Goal: Task Accomplishment & Management: Complete application form

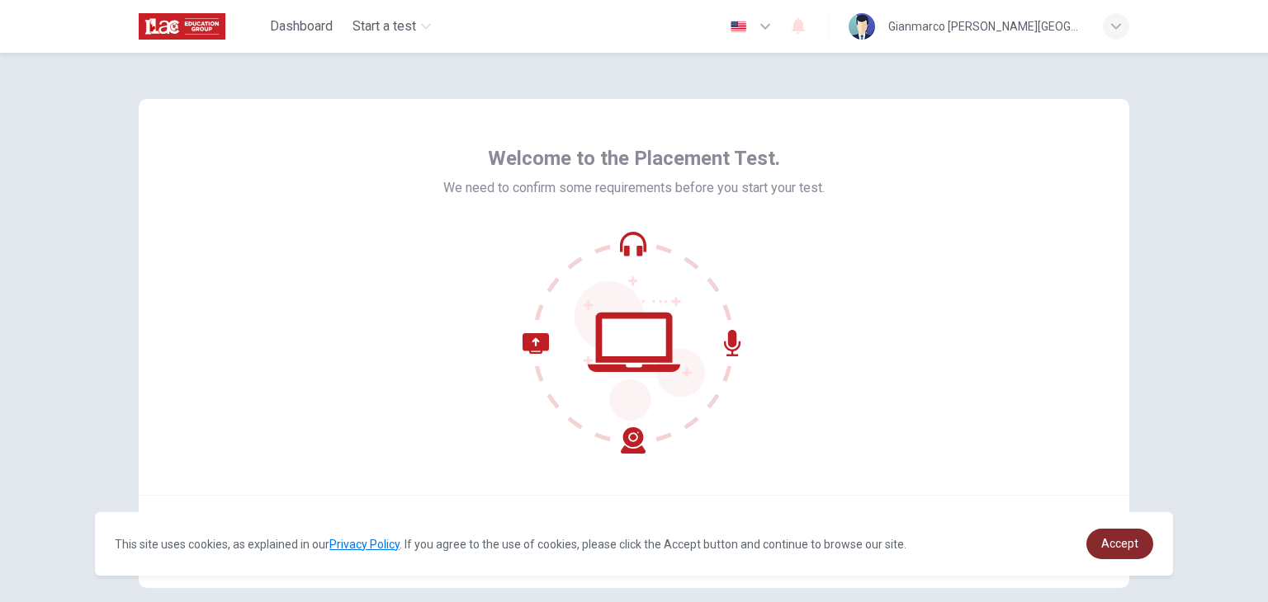
click at [1119, 539] on span "Accept" at bounding box center [1119, 543] width 37 height 13
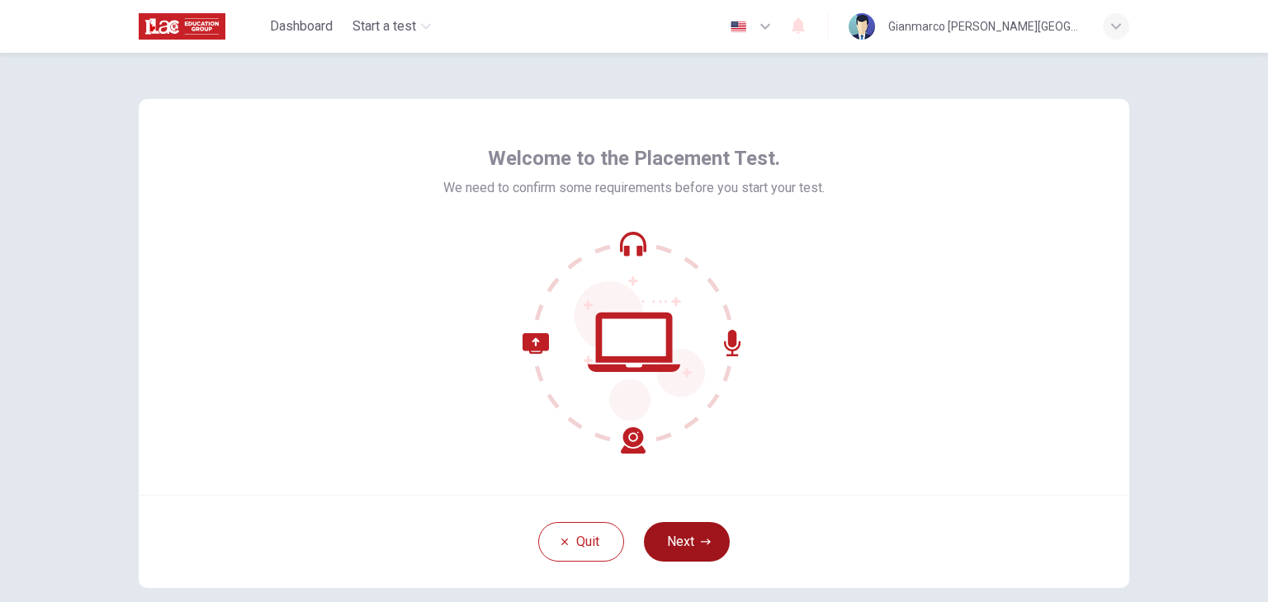
click at [681, 551] on button "Next" at bounding box center [687, 542] width 86 height 40
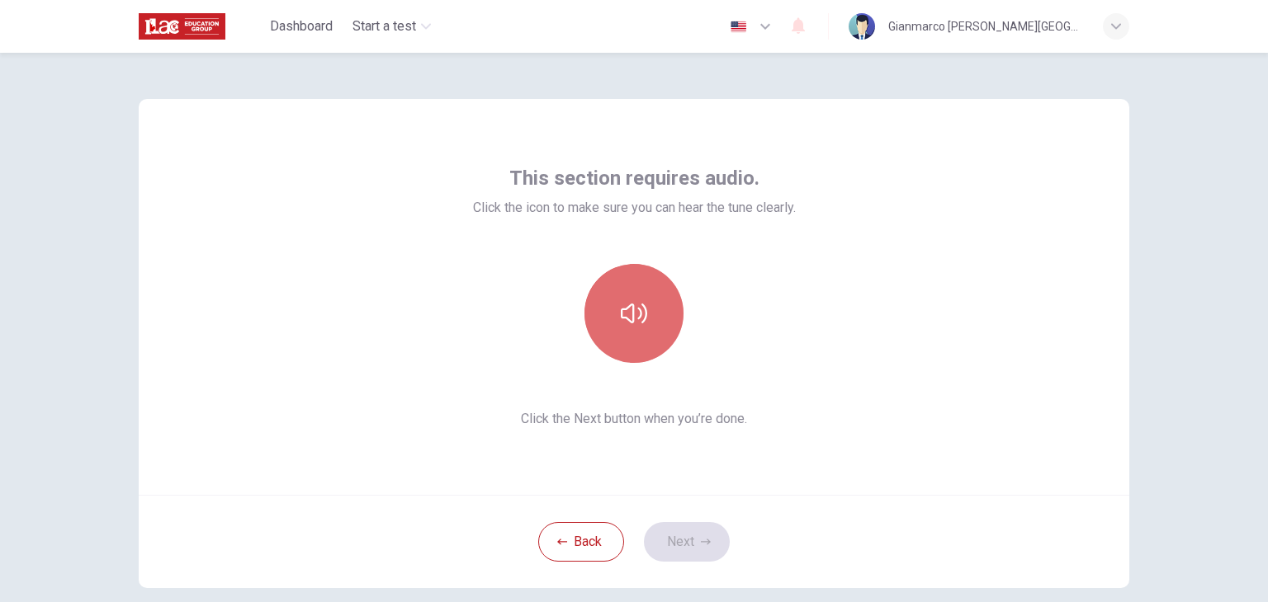
click at [638, 313] on icon "button" at bounding box center [634, 313] width 26 height 26
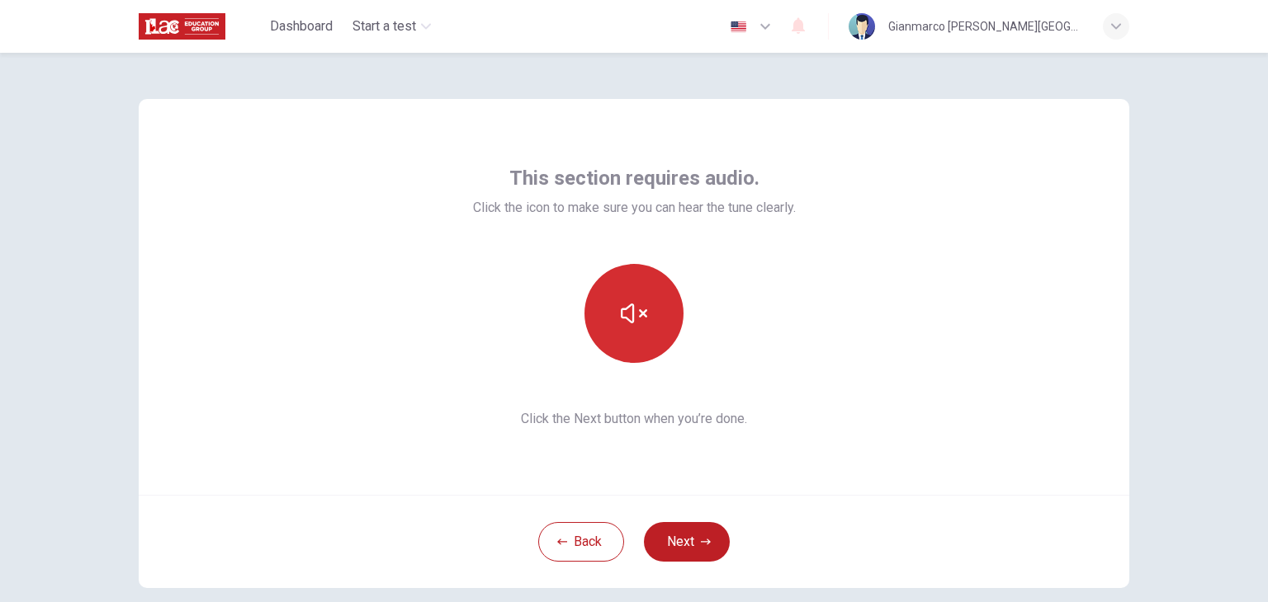
drag, startPoint x: 618, startPoint y: 365, endPoint x: 655, endPoint y: 299, distance: 75.8
click at [655, 299] on div "This section requires audio. Click the icon to make sure you can hear the tune …" at bounding box center [634, 297] width 323 height 264
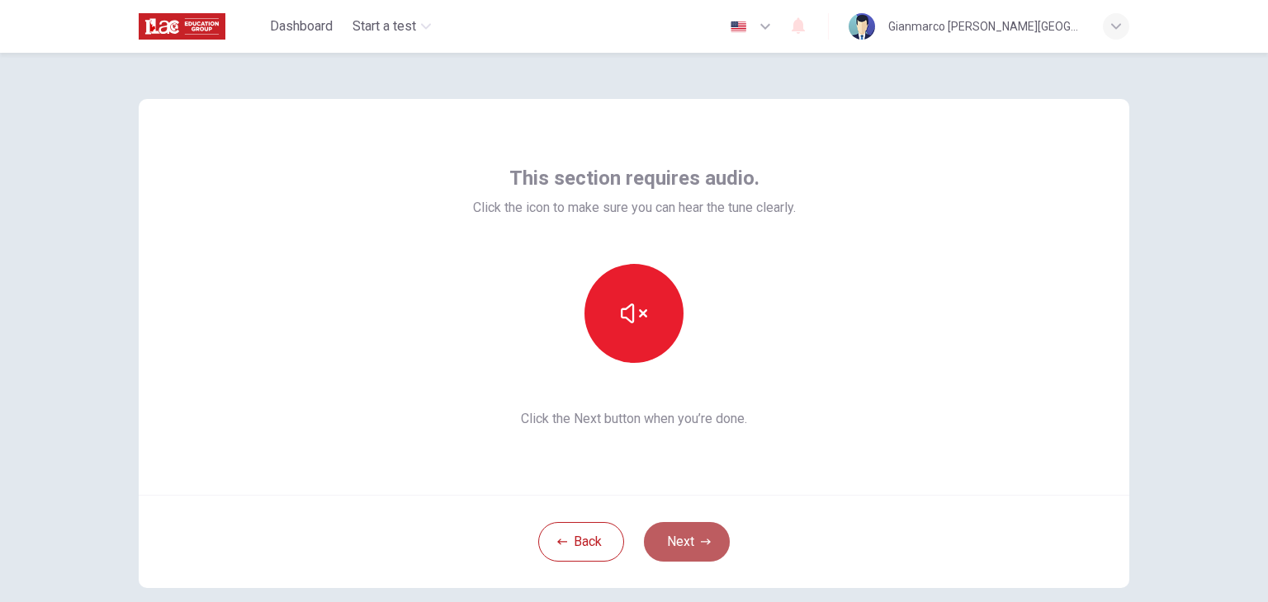
click at [670, 538] on button "Next" at bounding box center [687, 542] width 86 height 40
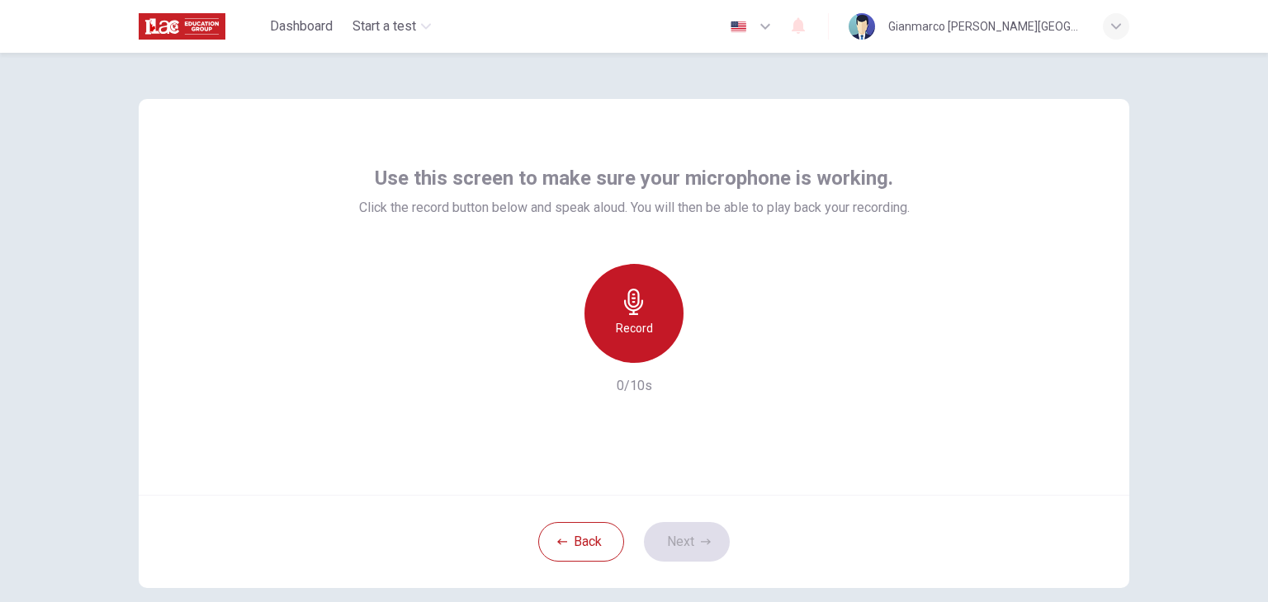
click at [659, 305] on div "Record" at bounding box center [633, 313] width 99 height 99
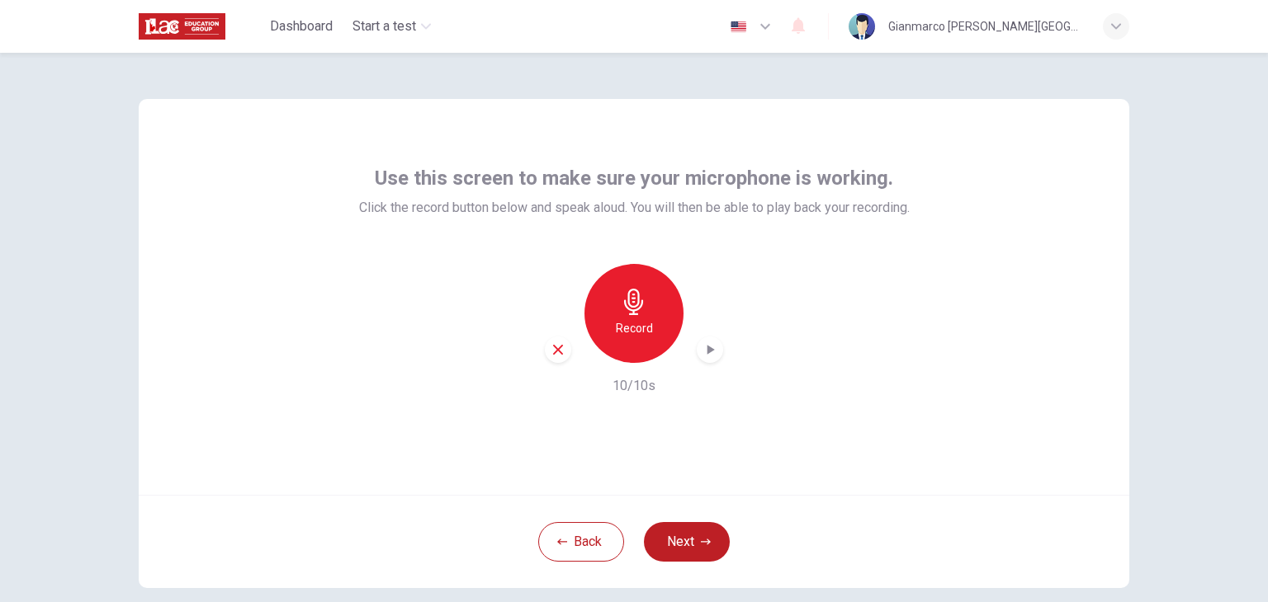
click at [710, 351] on icon "button" at bounding box center [710, 350] width 17 height 17
click at [678, 548] on button "Next" at bounding box center [687, 542] width 86 height 40
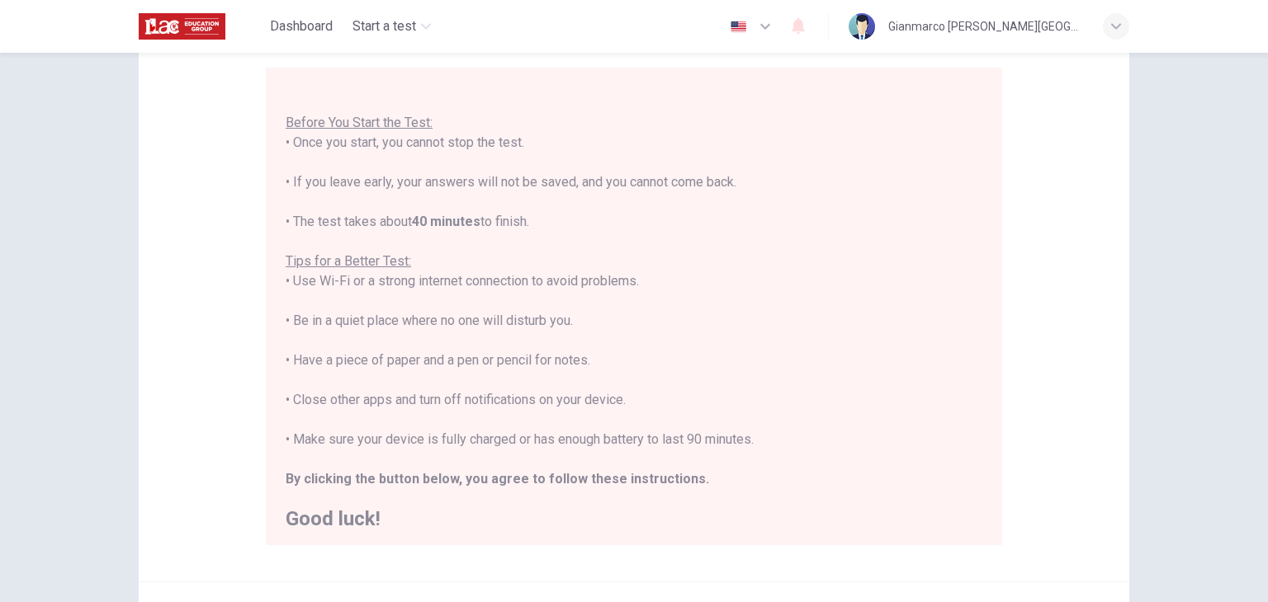
scroll to position [19, 0]
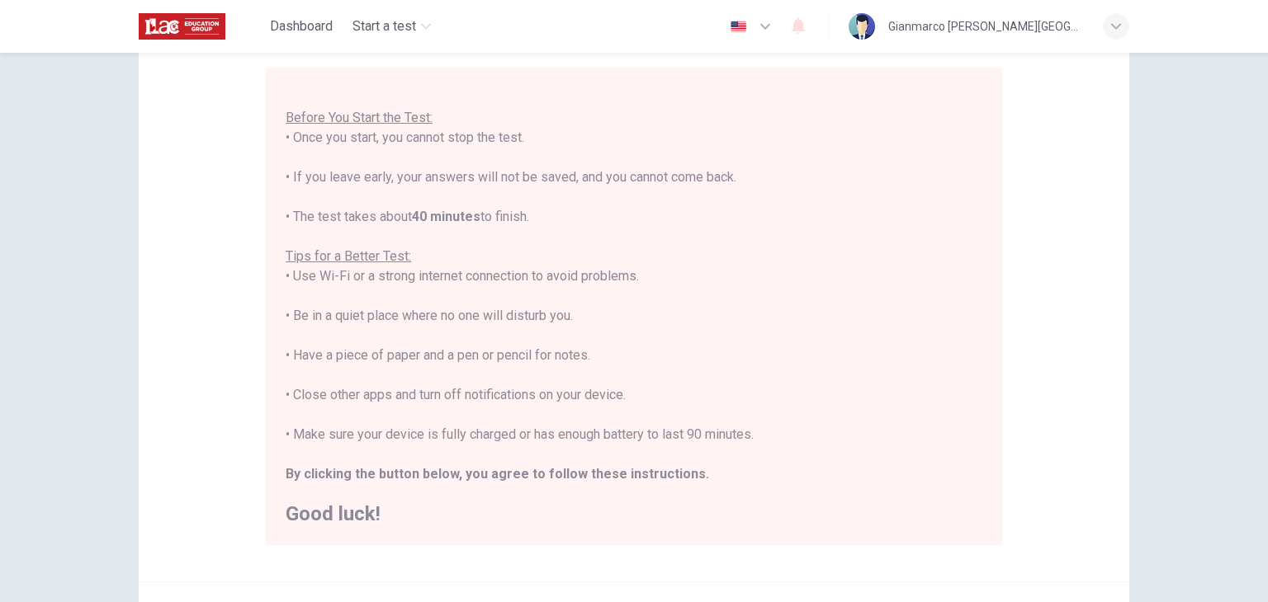
click at [1160, 311] on div "Disclaimer: You are about to start a Placement Test . Before You Start the Test…" at bounding box center [634, 328] width 1268 height 550
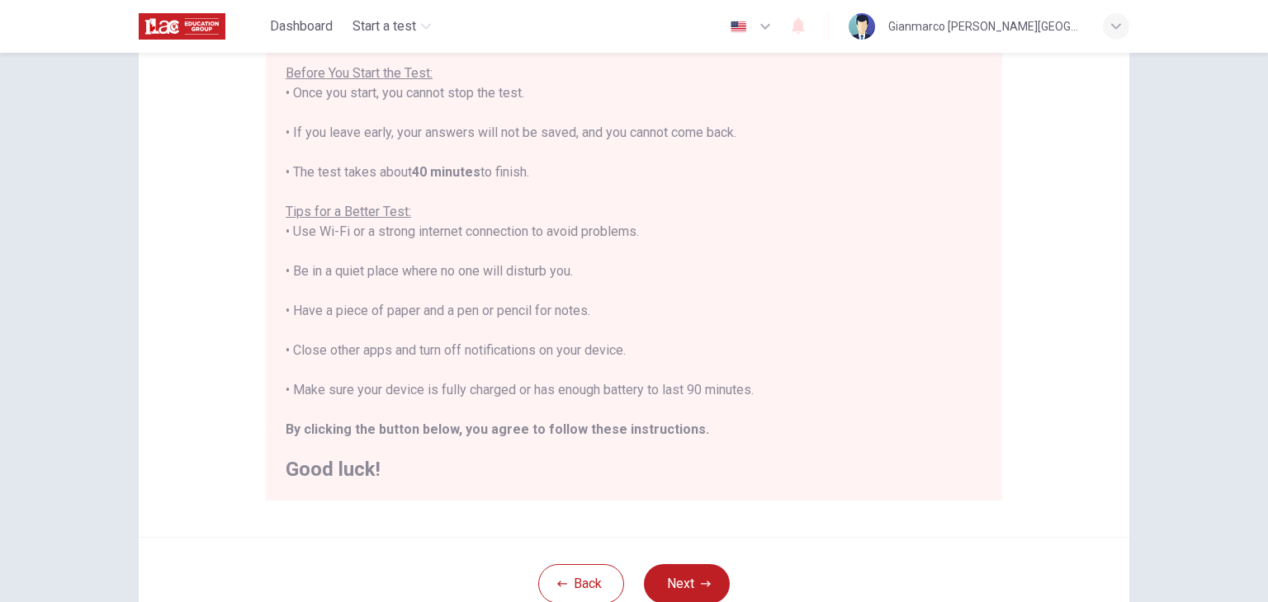
scroll to position [315, 0]
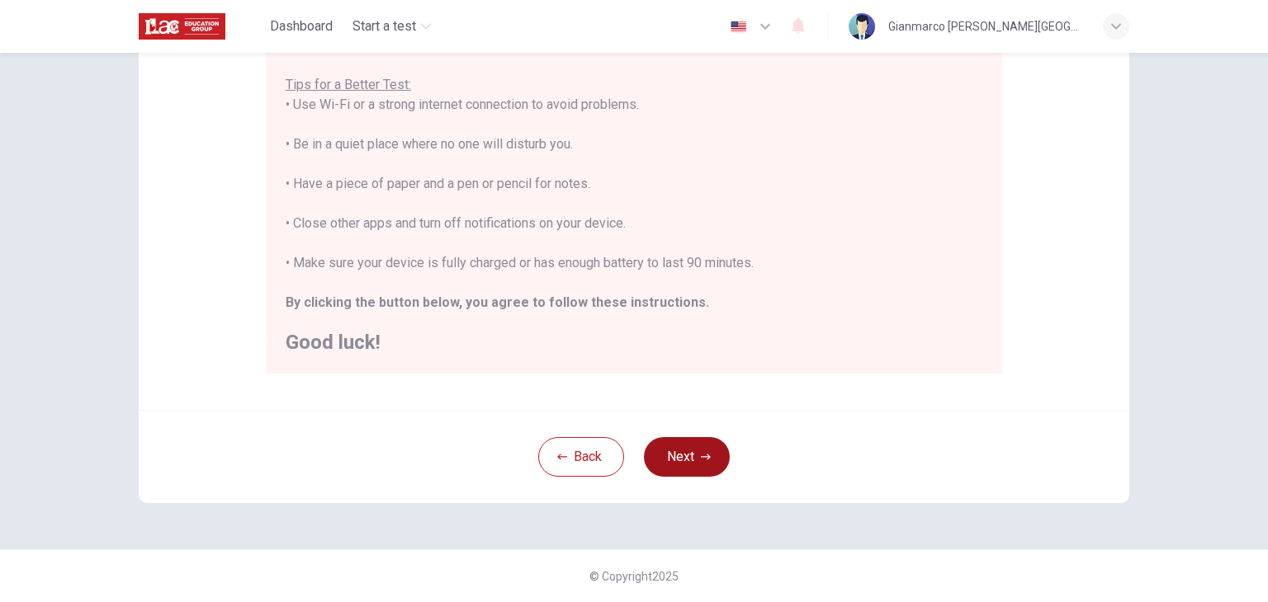
click at [703, 452] on icon "button" at bounding box center [706, 457] width 10 height 10
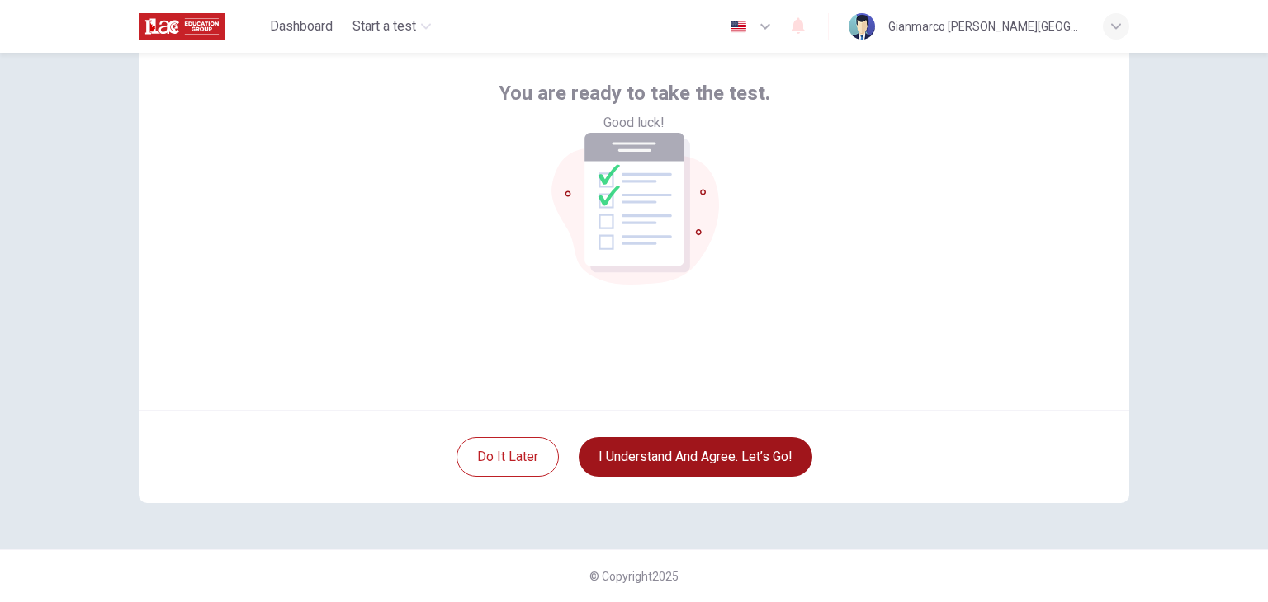
scroll to position [85, 0]
click at [690, 450] on button "I understand and agree. Let’s go!" at bounding box center [696, 457] width 234 height 40
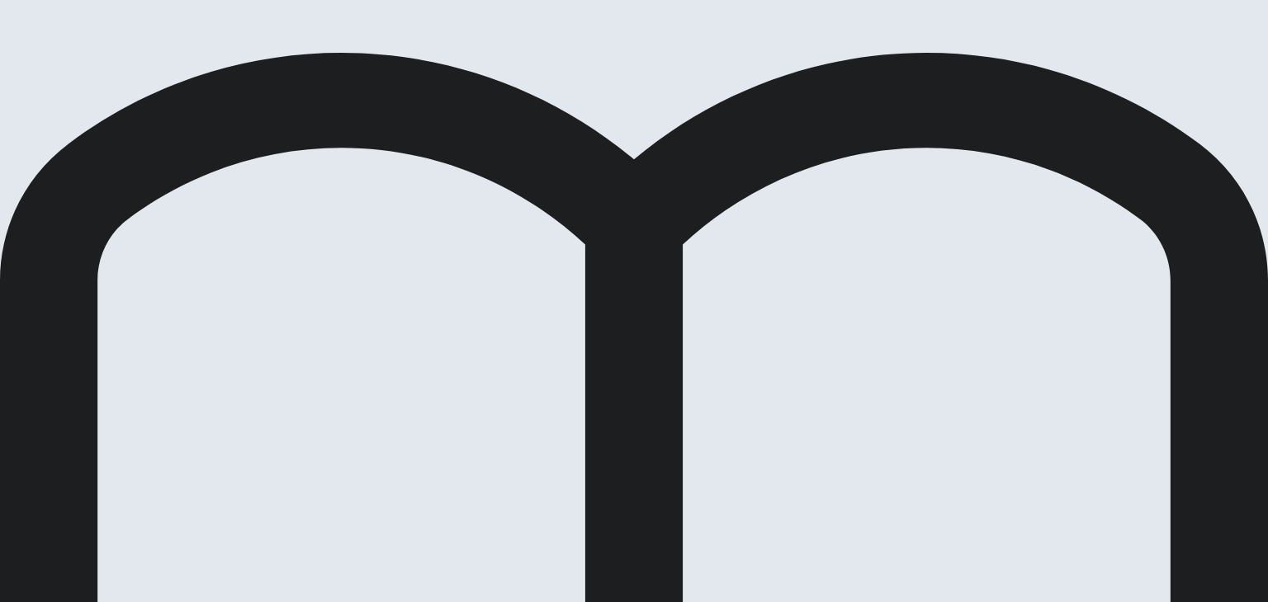
scroll to position [45, 0]
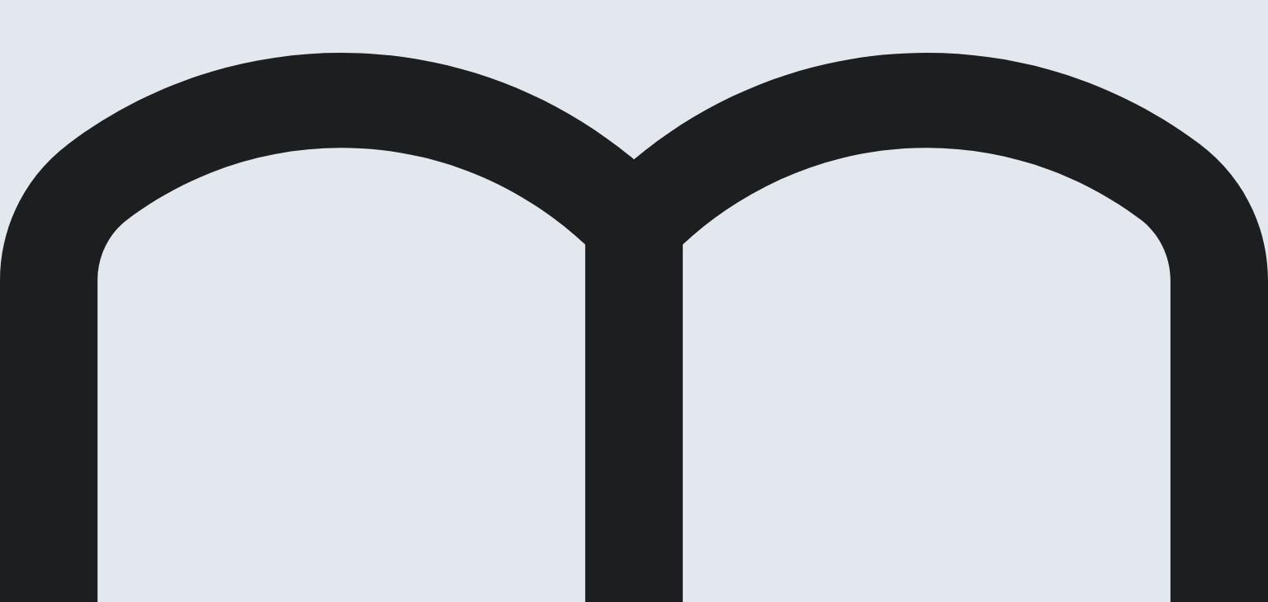
scroll to position [0, 0]
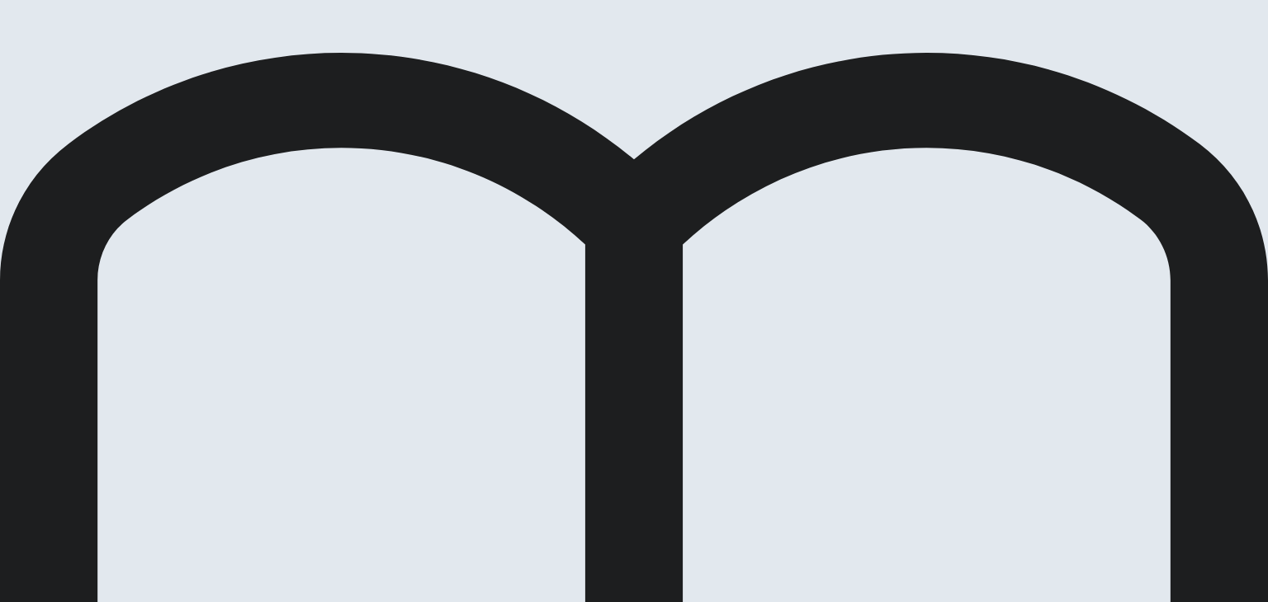
drag, startPoint x: 908, startPoint y: 43, endPoint x: 906, endPoint y: 35, distance: 8.4
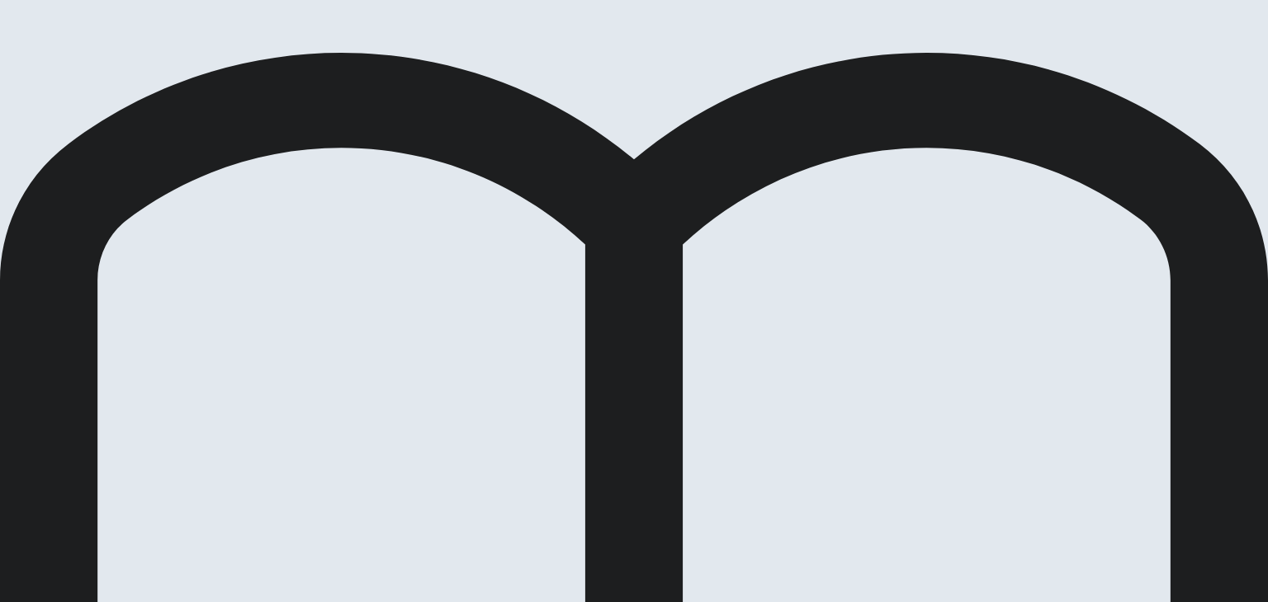
scroll to position [846, 0]
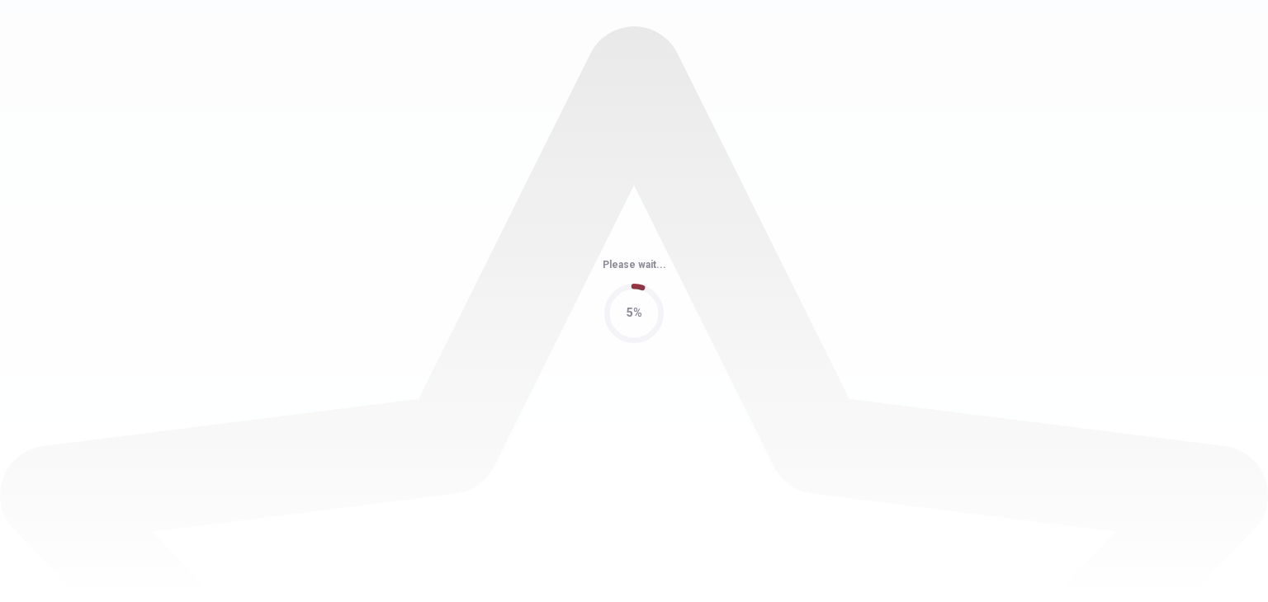
scroll to position [0, 0]
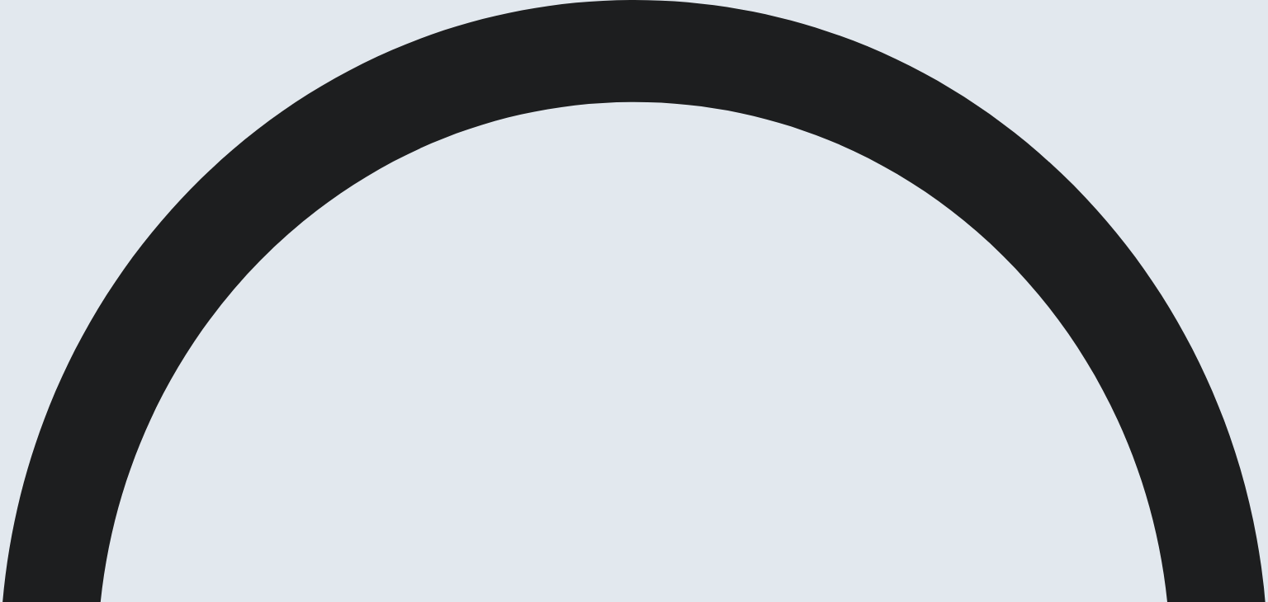
drag, startPoint x: 224, startPoint y: 207, endPoint x: 323, endPoint y: 206, distance: 99.1
drag, startPoint x: 322, startPoint y: 206, endPoint x: 442, endPoint y: 223, distance: 121.7
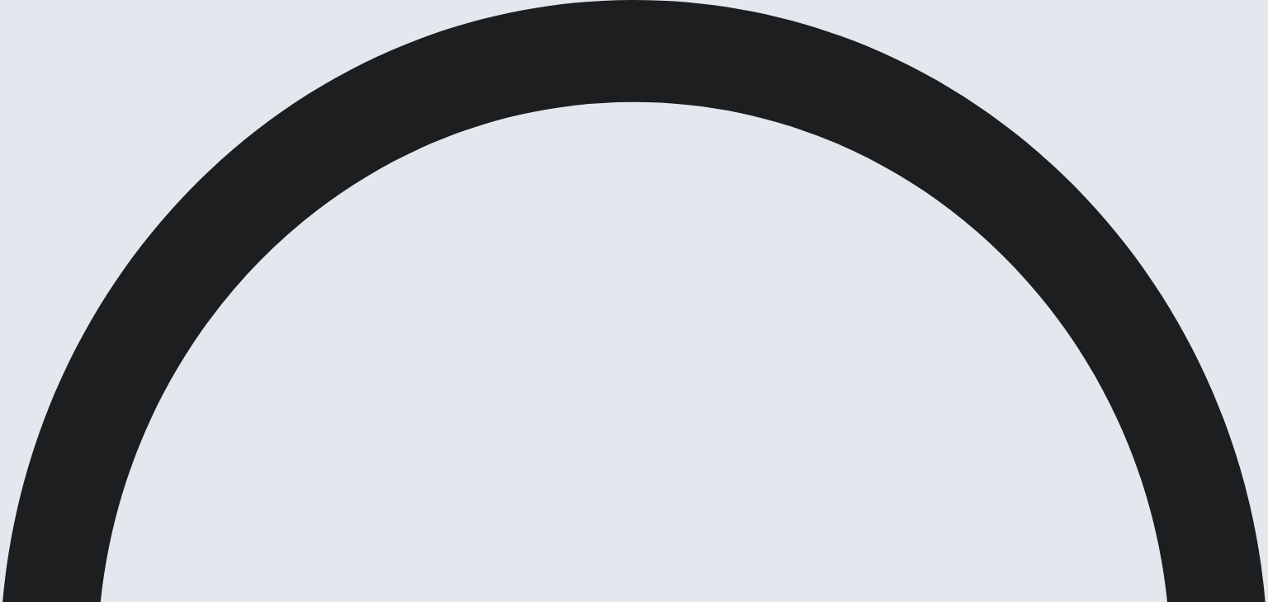
drag, startPoint x: 484, startPoint y: 215, endPoint x: 245, endPoint y: 324, distance: 262.6
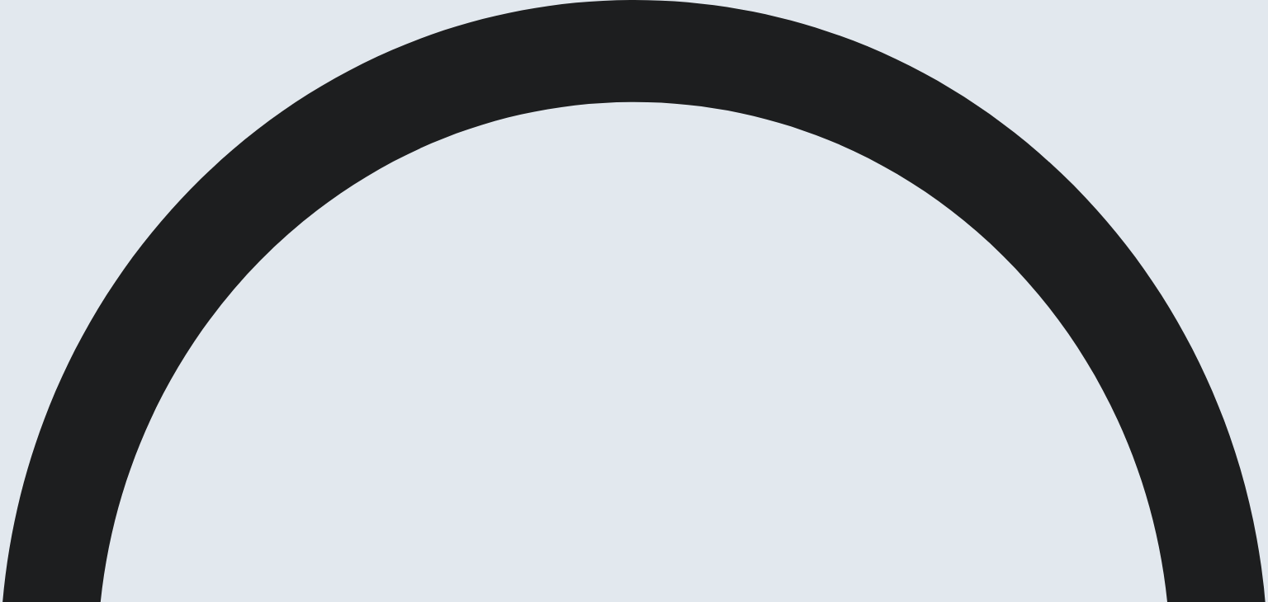
drag, startPoint x: 954, startPoint y: 56, endPoint x: 1004, endPoint y: 46, distance: 50.5
click at [1003, 58] on body "This site uses cookies, as explained in our Privacy Policy . If you agree to th…" at bounding box center [634, 301] width 1268 height 602
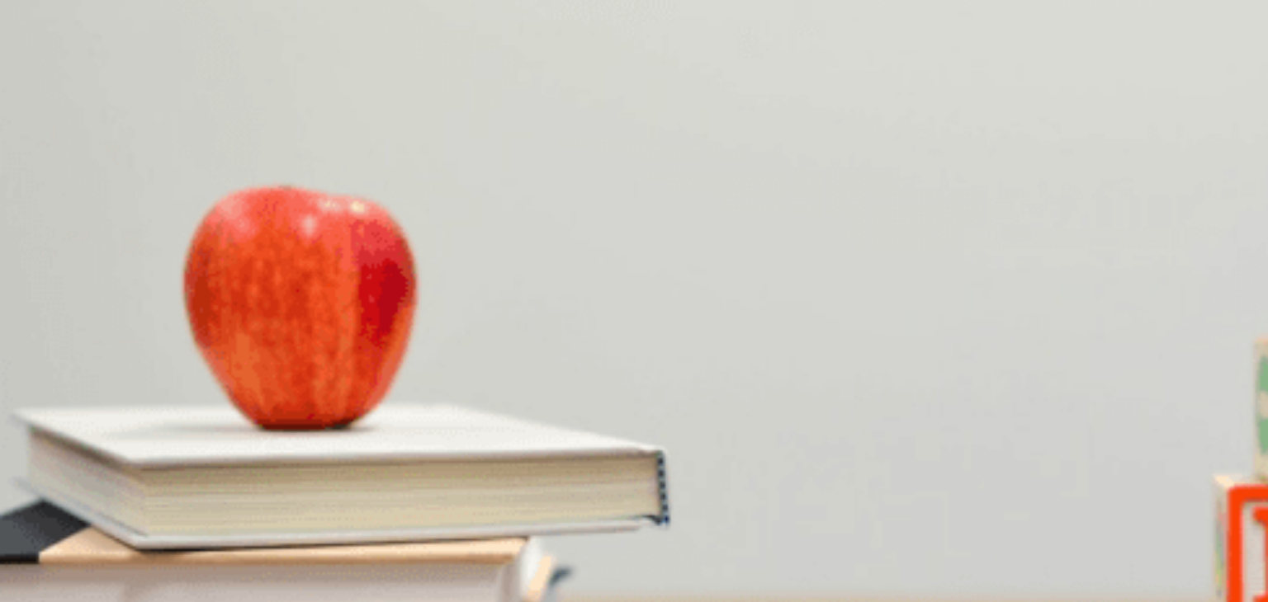
scroll to position [143, 0]
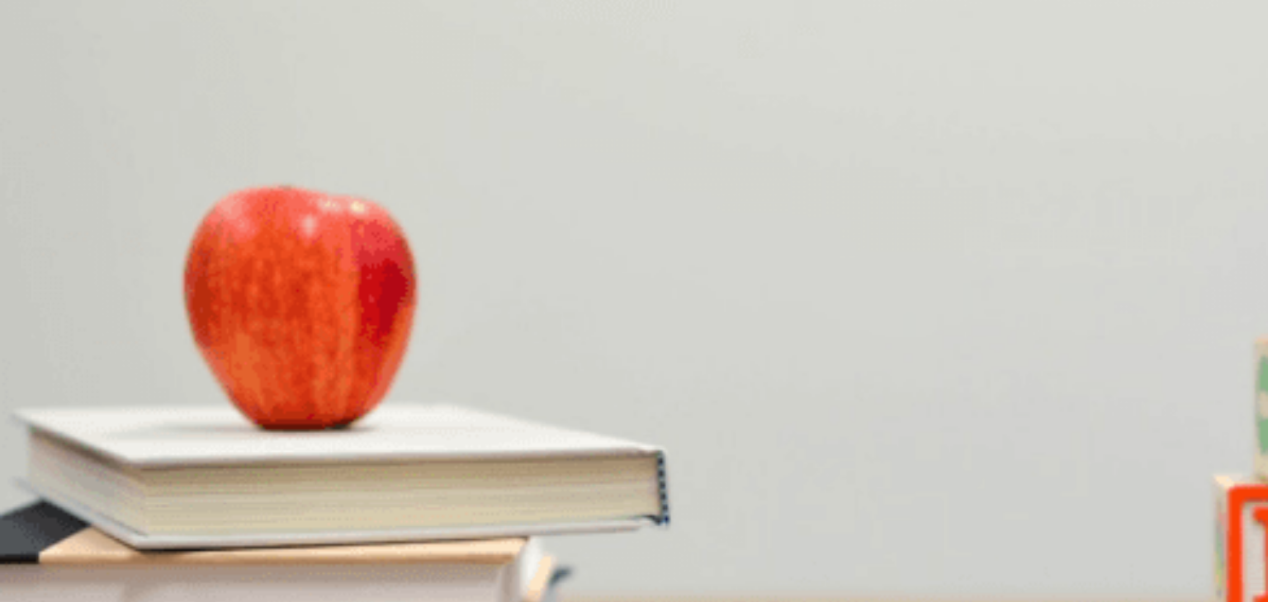
scroll to position [0, 0]
drag, startPoint x: 358, startPoint y: 238, endPoint x: 403, endPoint y: 292, distance: 70.4
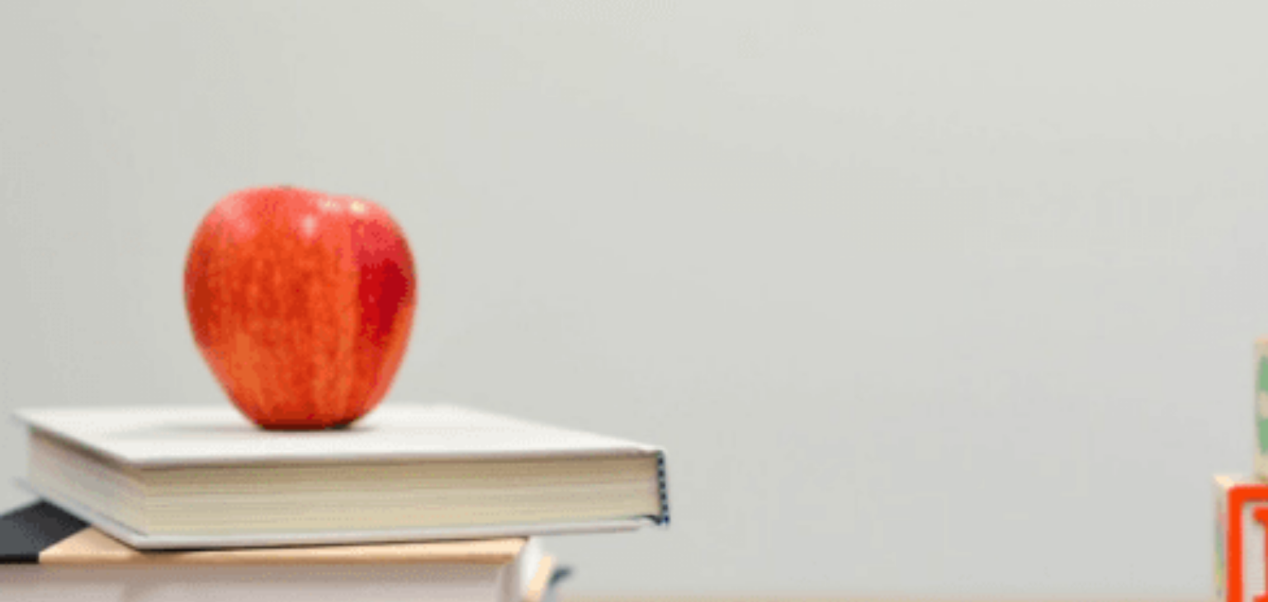
click at [1001, 602] on div at bounding box center [634, 602] width 1268 height 0
type input "0"
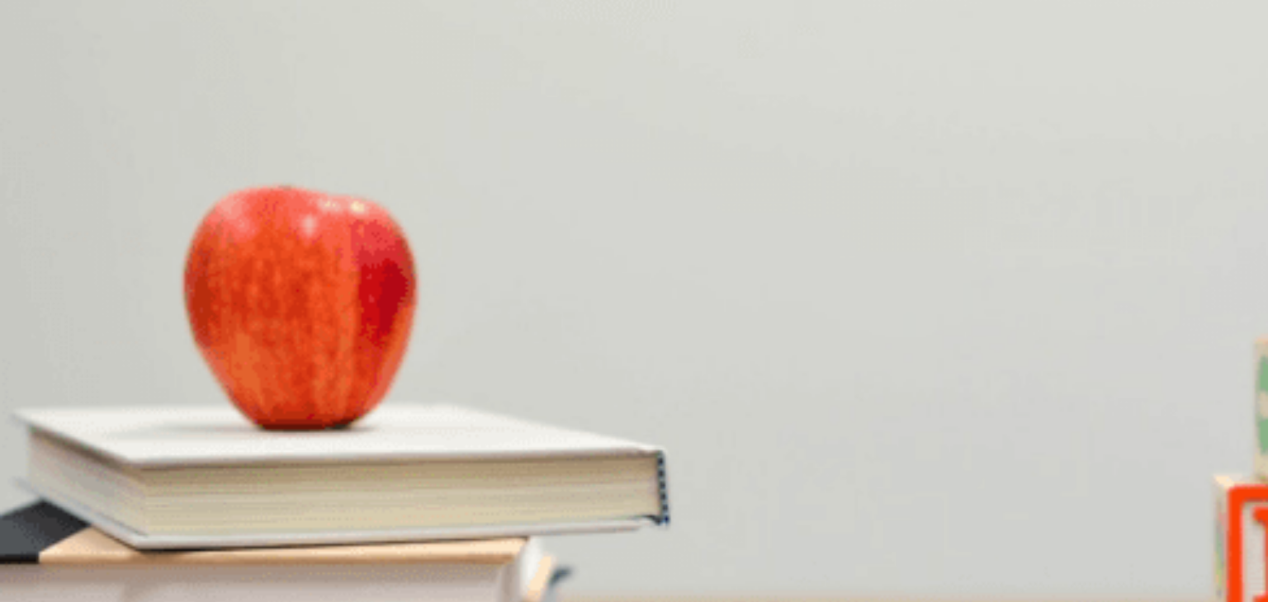
scroll to position [143, 0]
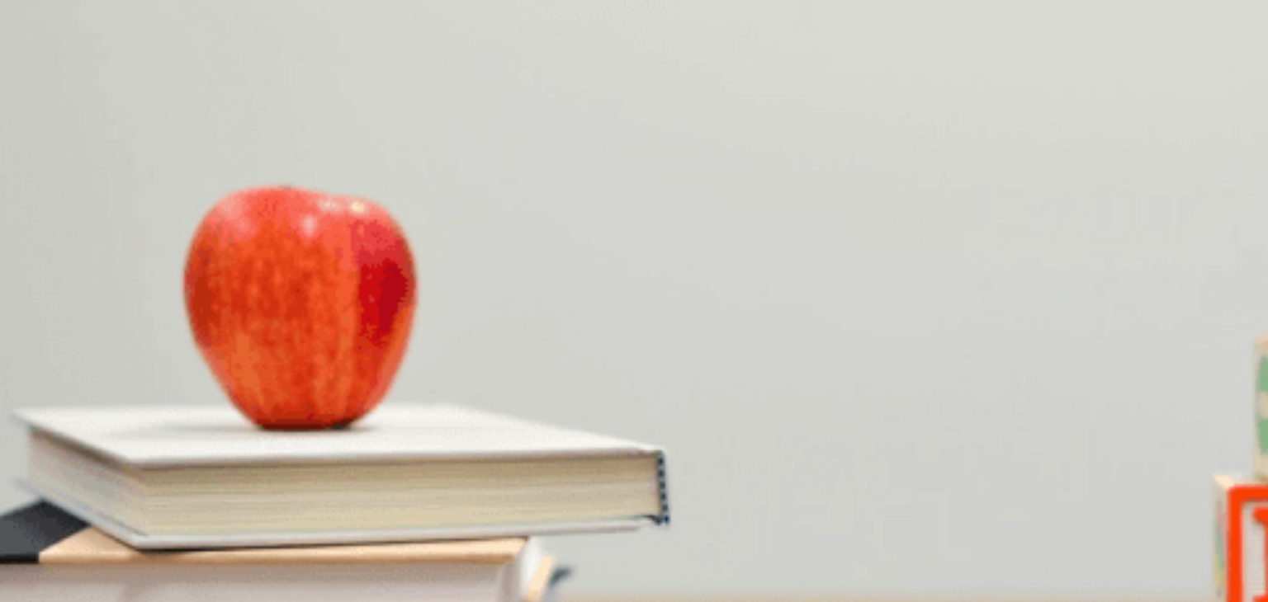
scroll to position [743, 0]
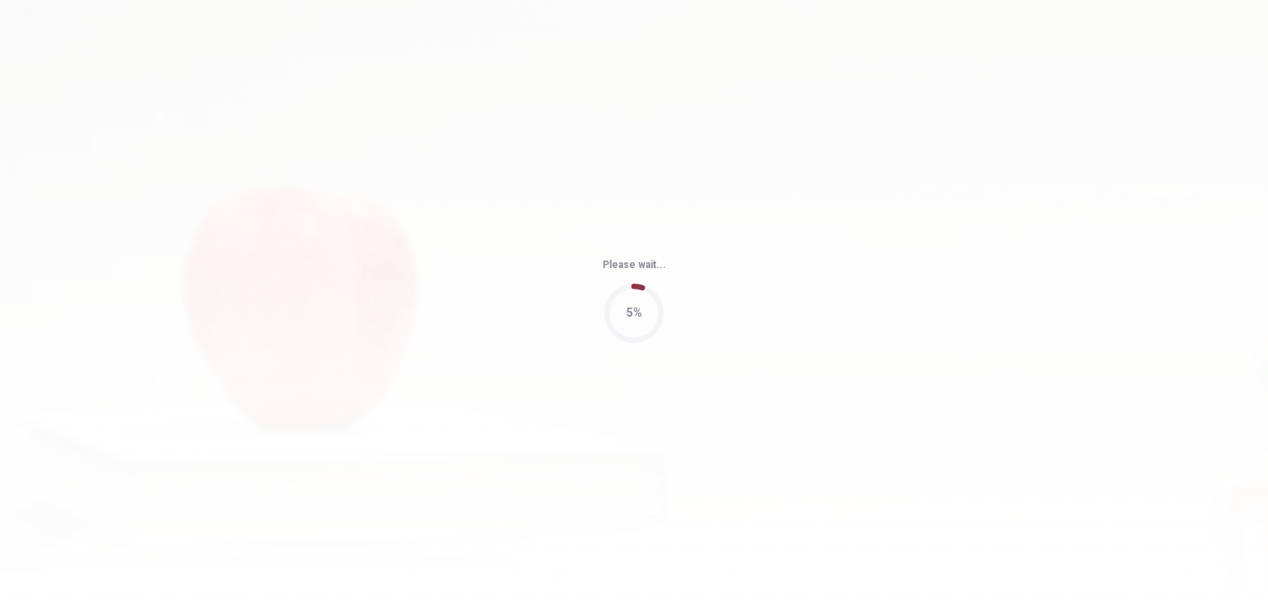
type input "79"
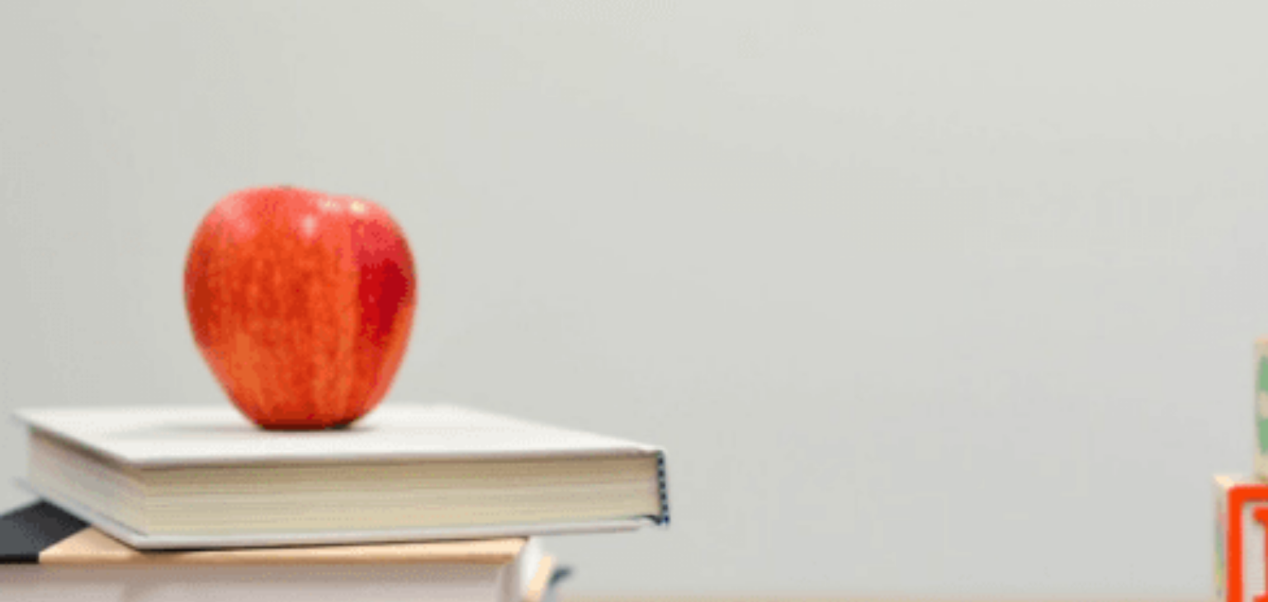
scroll to position [143, 0]
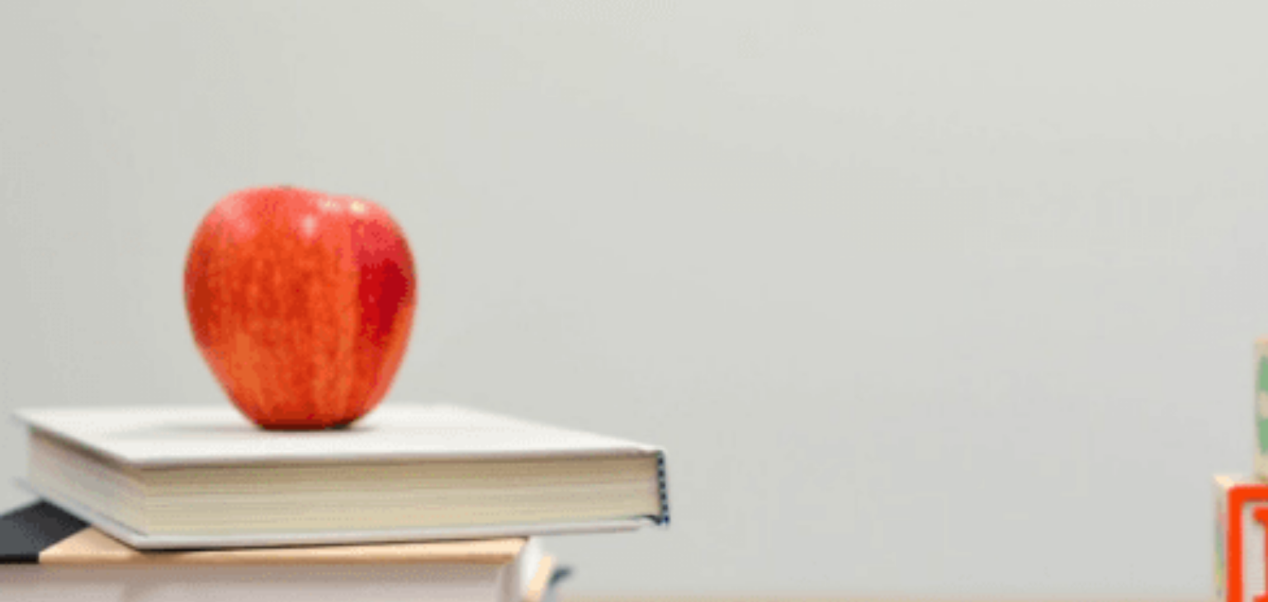
drag, startPoint x: 1011, startPoint y: 35, endPoint x: 891, endPoint y: 72, distance: 125.1
click at [891, 72] on div "Placement Test Listening Continue Continue Question 11 What feature does the wo…" at bounding box center [634, 301] width 1268 height 602
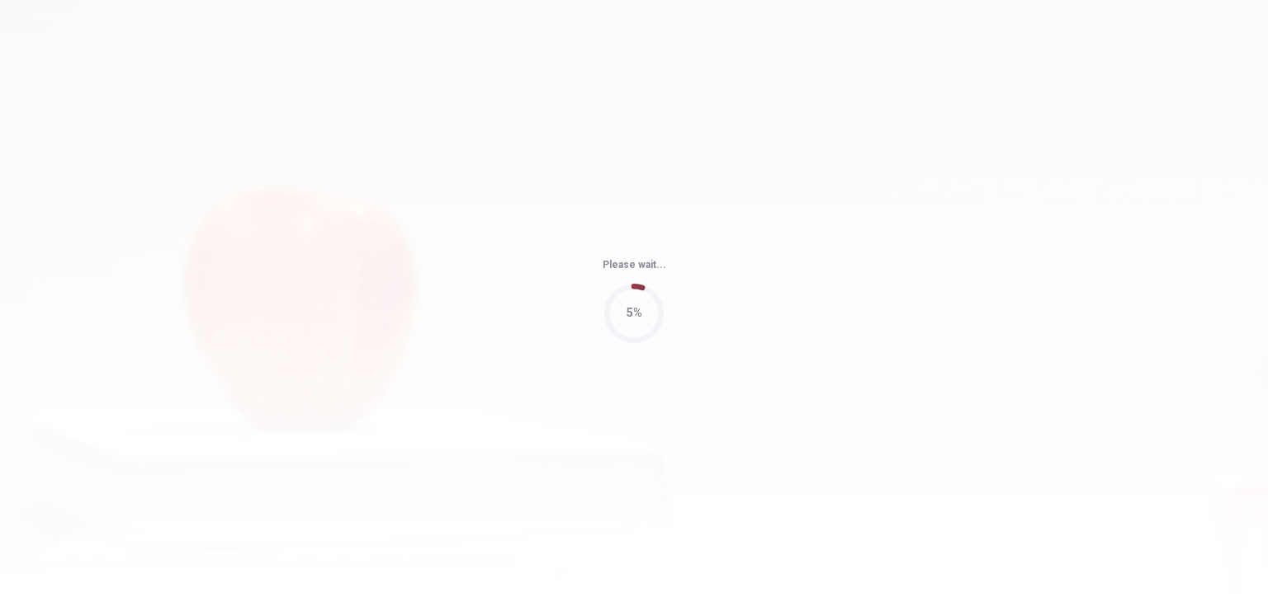
type input "90"
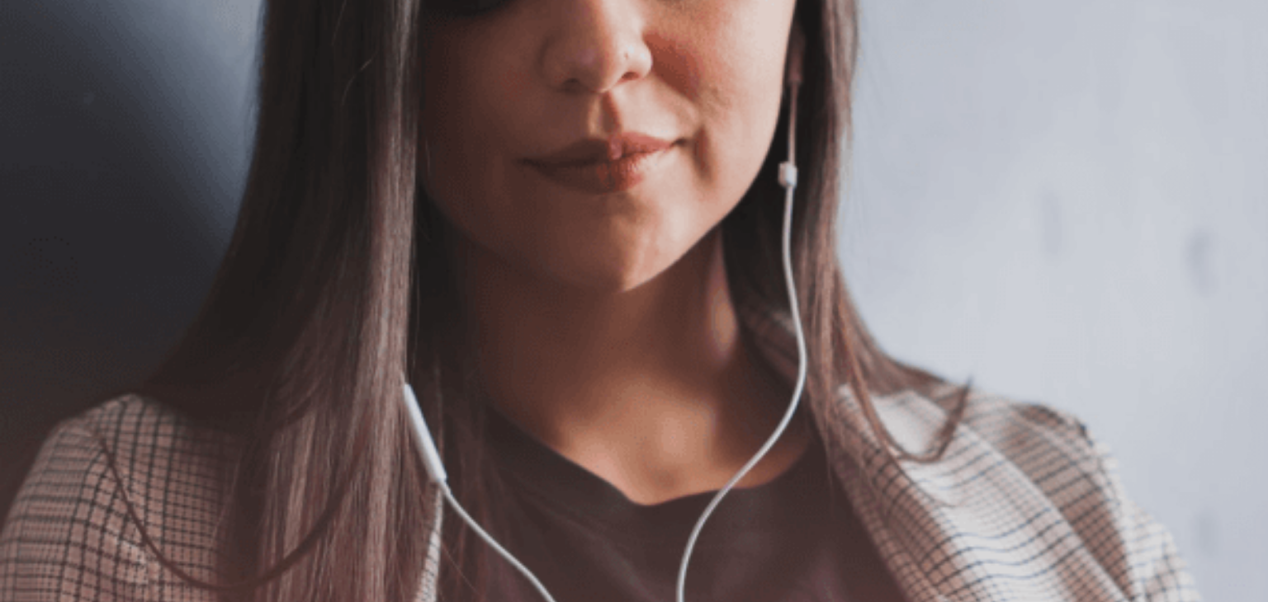
scroll to position [124, 0]
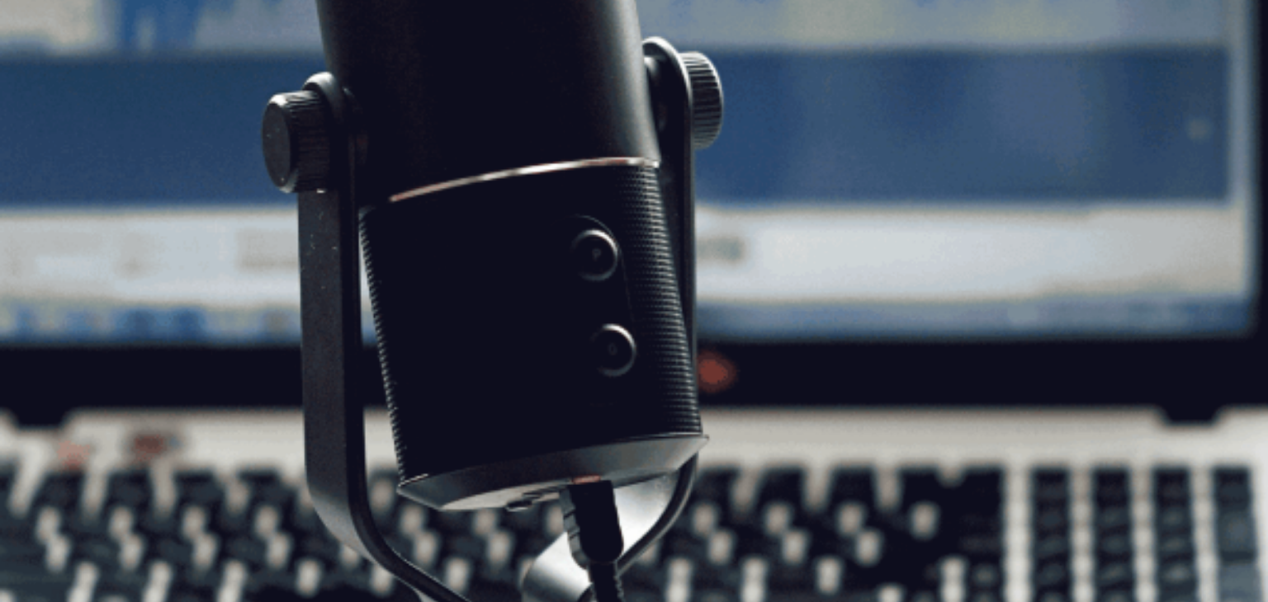
scroll to position [206, 0]
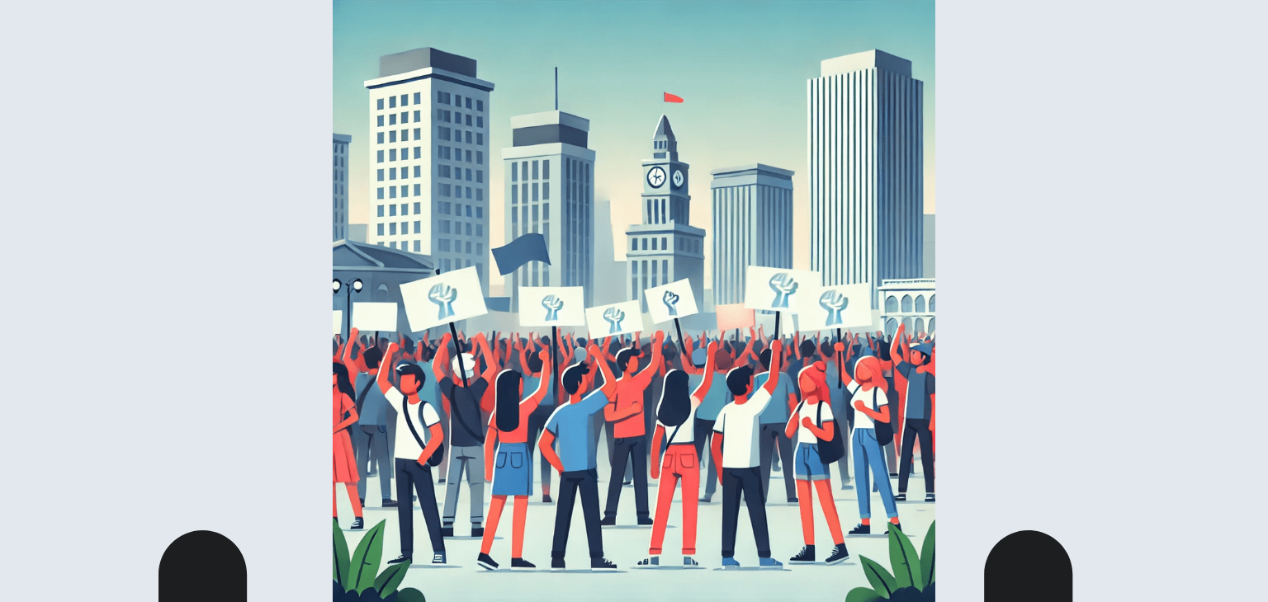
scroll to position [165, 0]
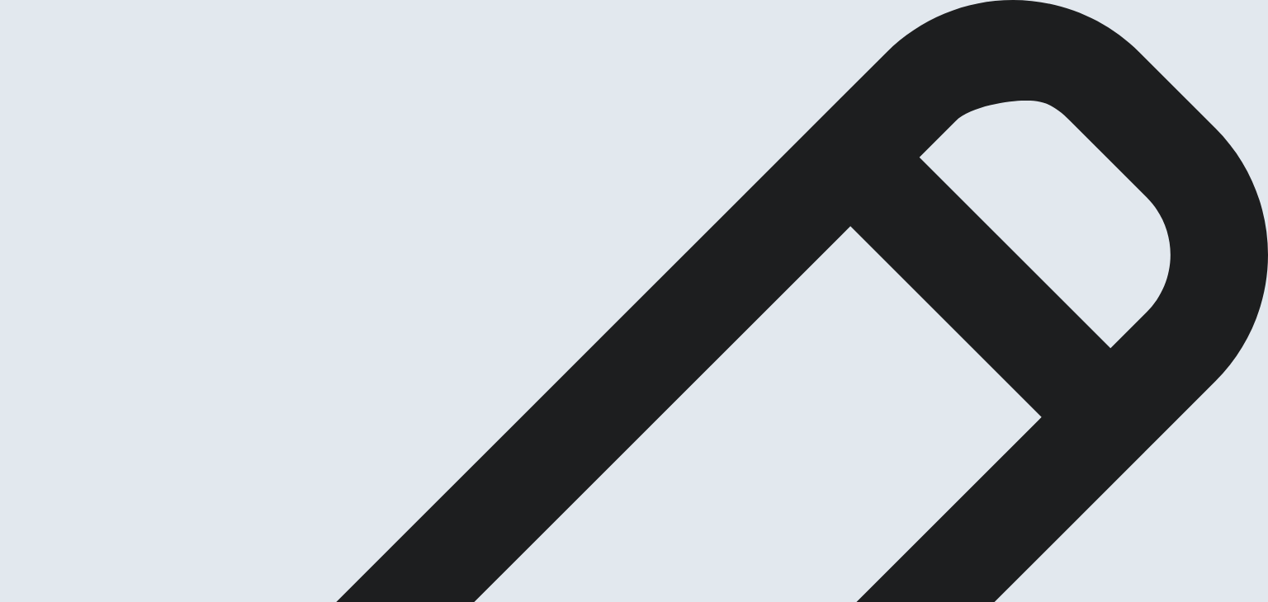
scroll to position [64, 0]
drag, startPoint x: 1012, startPoint y: 35, endPoint x: 944, endPoint y: 87, distance: 85.3
click at [945, 87] on div "Placement Test Writing Continue Continue Writing Section Directions Write about…" at bounding box center [634, 301] width 1268 height 602
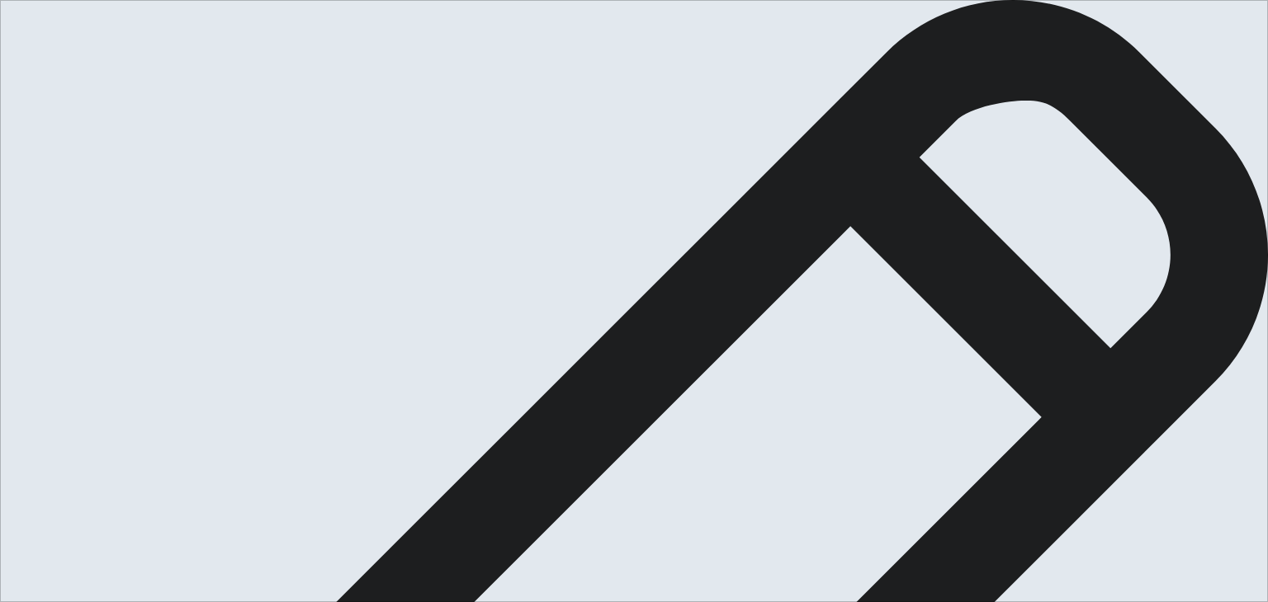
type textarea "h"
drag, startPoint x: 694, startPoint y: 165, endPoint x: 713, endPoint y: 185, distance: 27.4
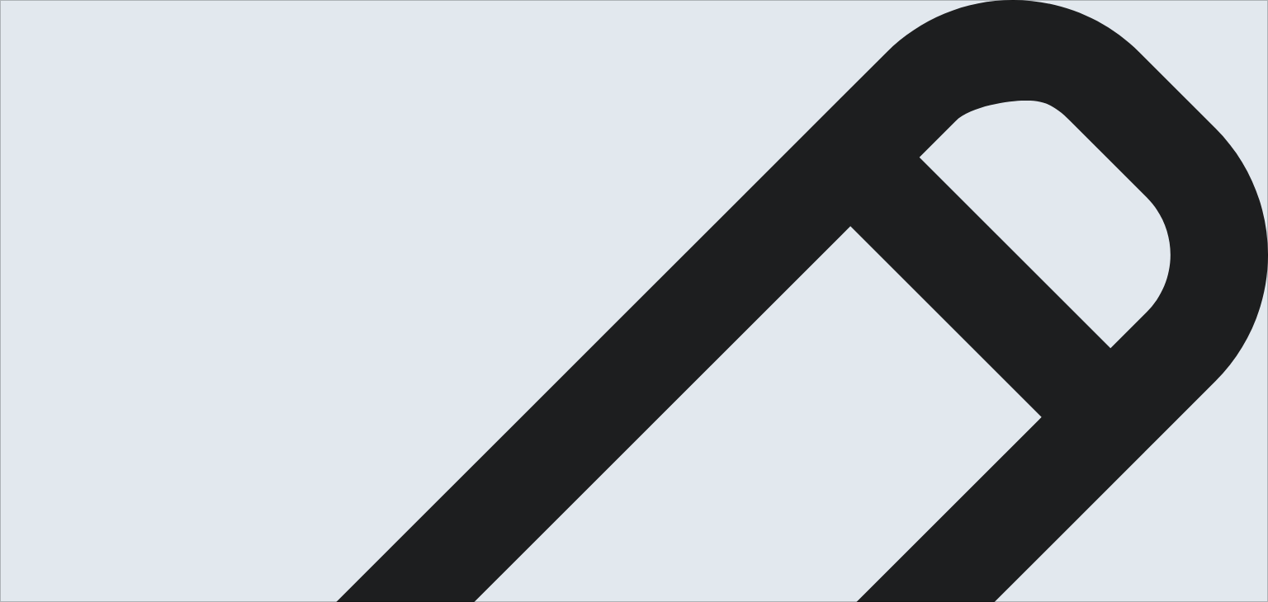
drag, startPoint x: 858, startPoint y: 347, endPoint x: 865, endPoint y: 355, distance: 9.9
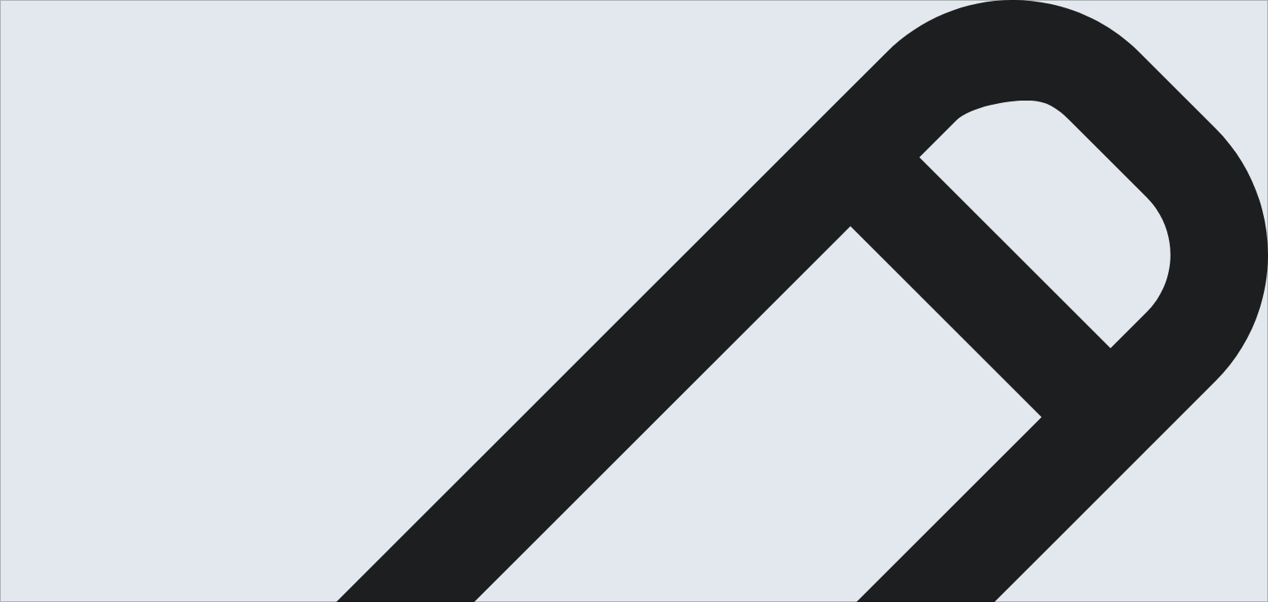
type textarea "Hello. I am [PERSON_NAME][GEOGRAPHIC_DATA][PERSON_NAME]. And [DATE] I am writin…"
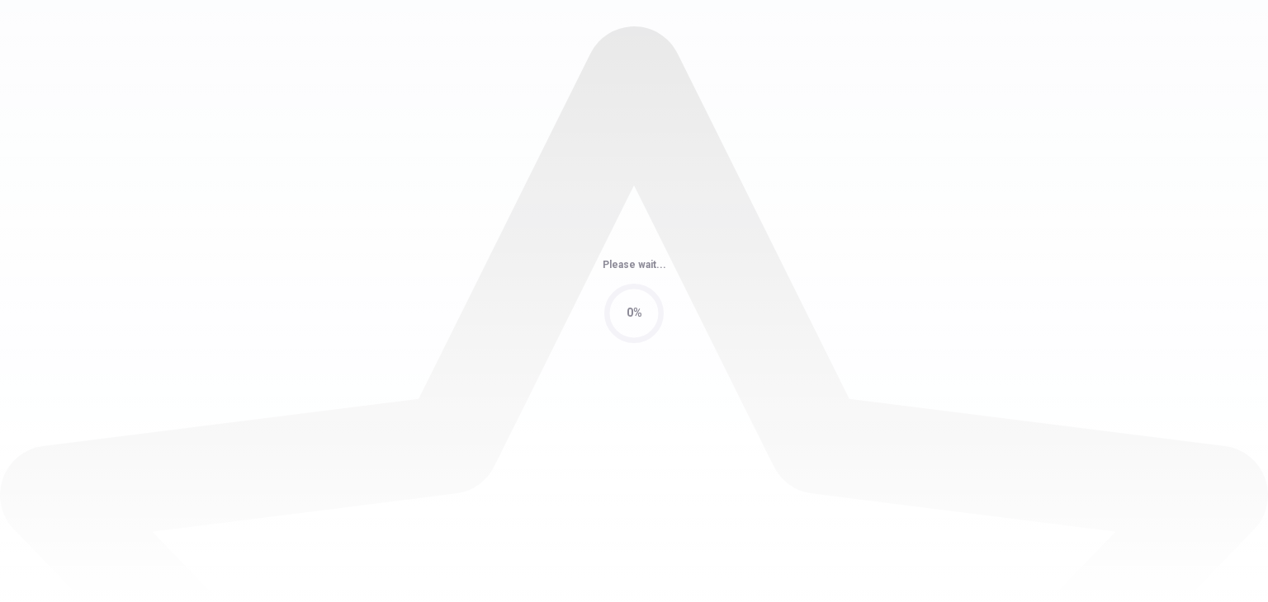
scroll to position [0, 0]
